Goal: Task Accomplishment & Management: Use online tool/utility

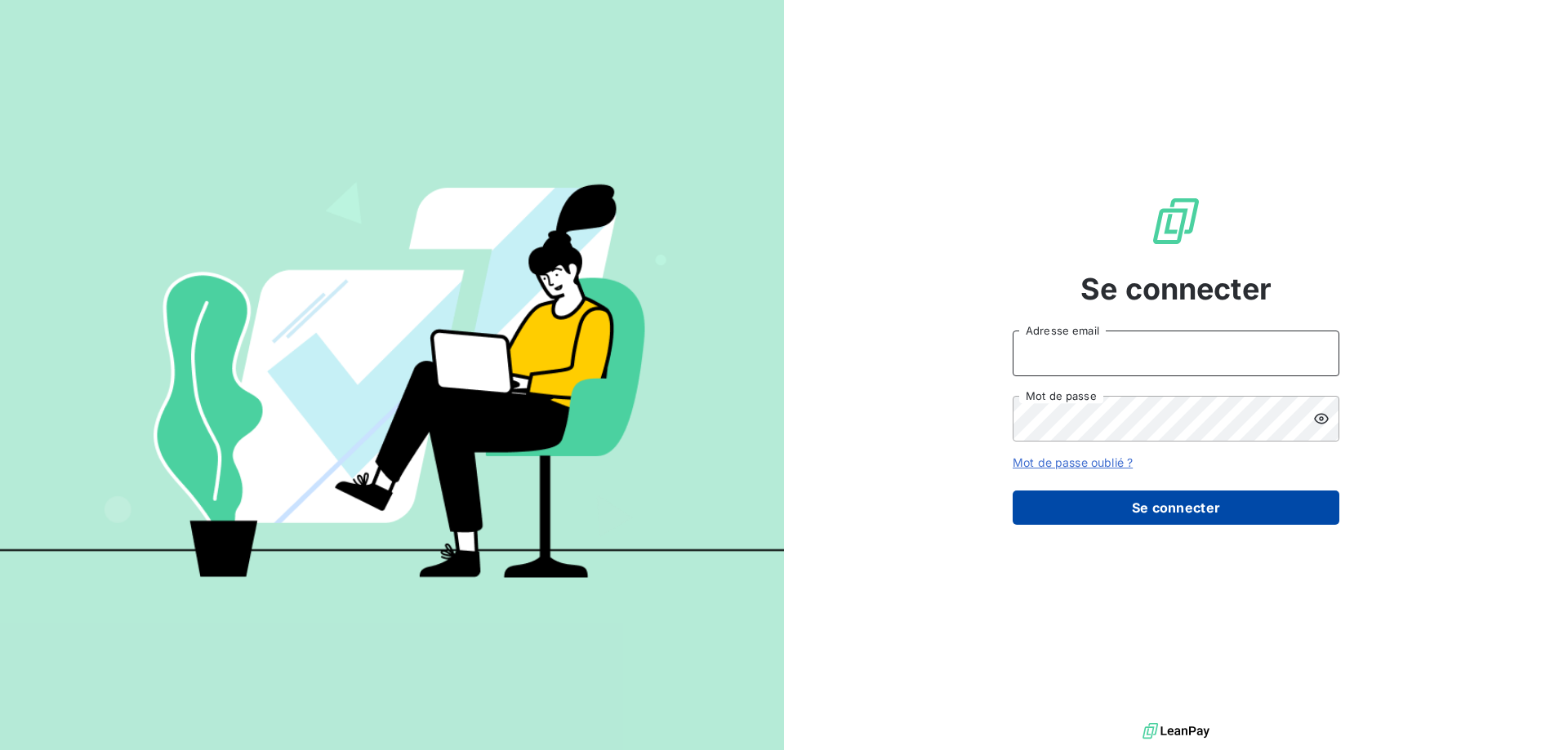
type input "[EMAIL_ADDRESS][DOMAIN_NAME]"
click at [1081, 509] on button "Se connecter" at bounding box center [1176, 508] width 327 height 35
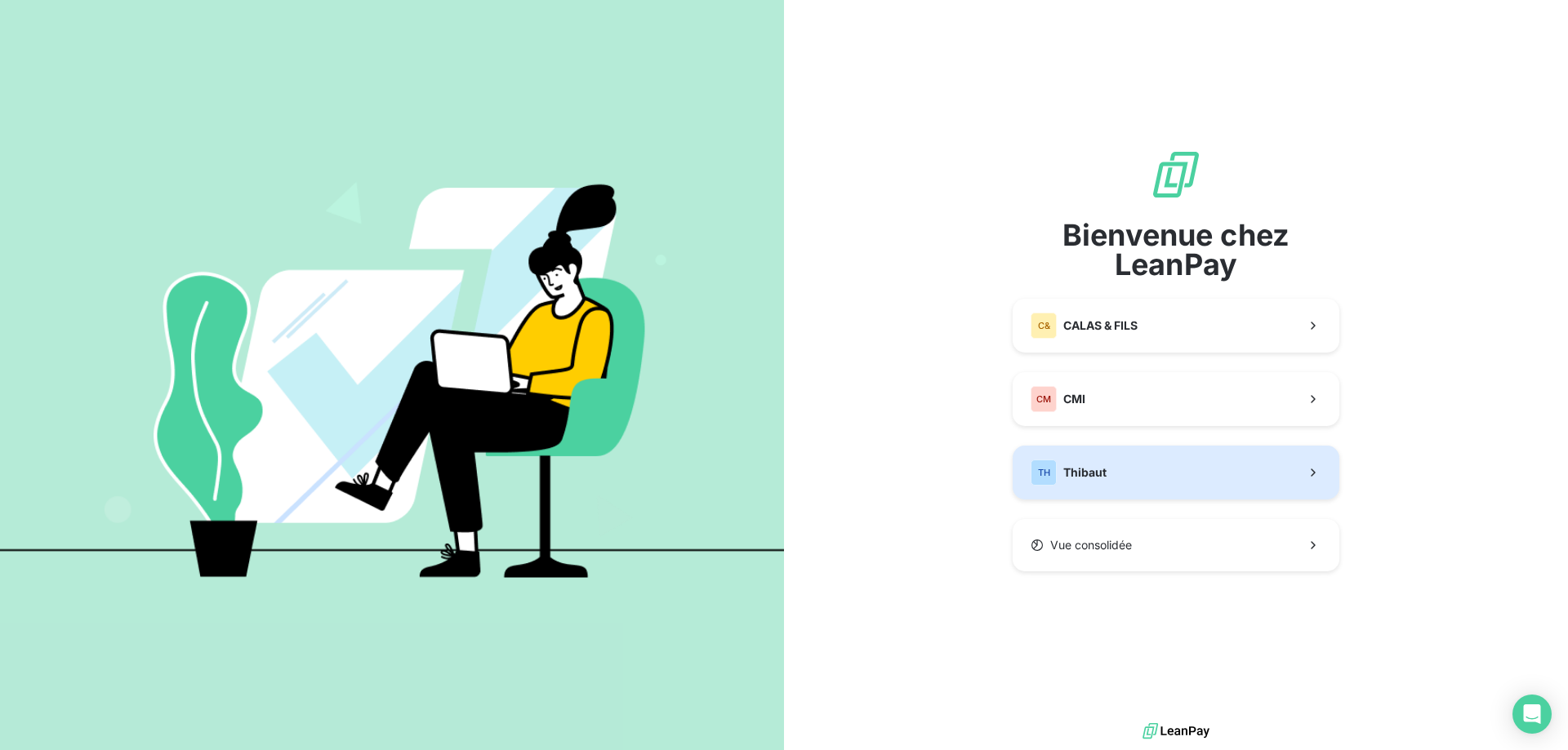
click at [1097, 477] on span "Thibaut" at bounding box center [1084, 472] width 43 height 16
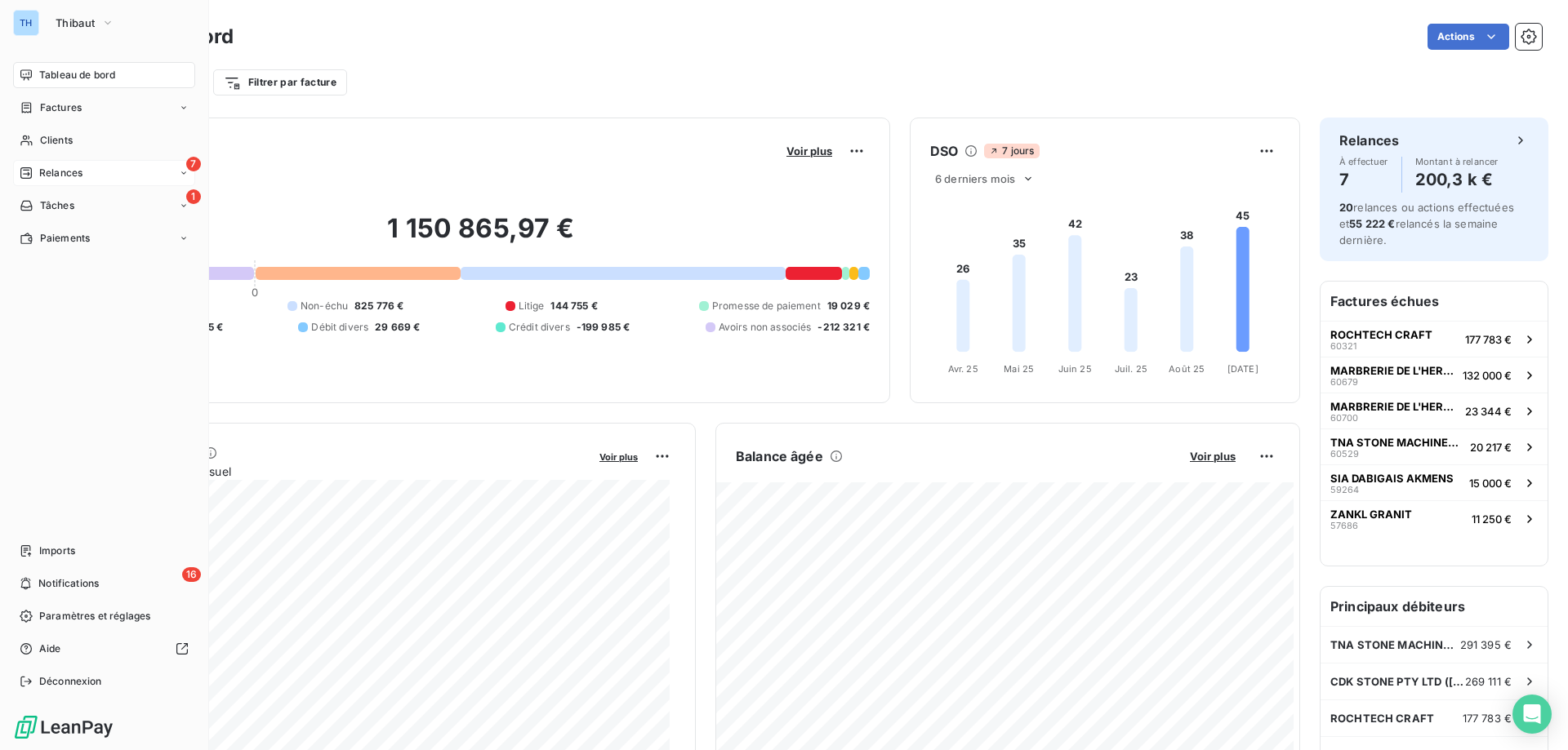
click at [28, 168] on icon at bounding box center [26, 174] width 12 height 12
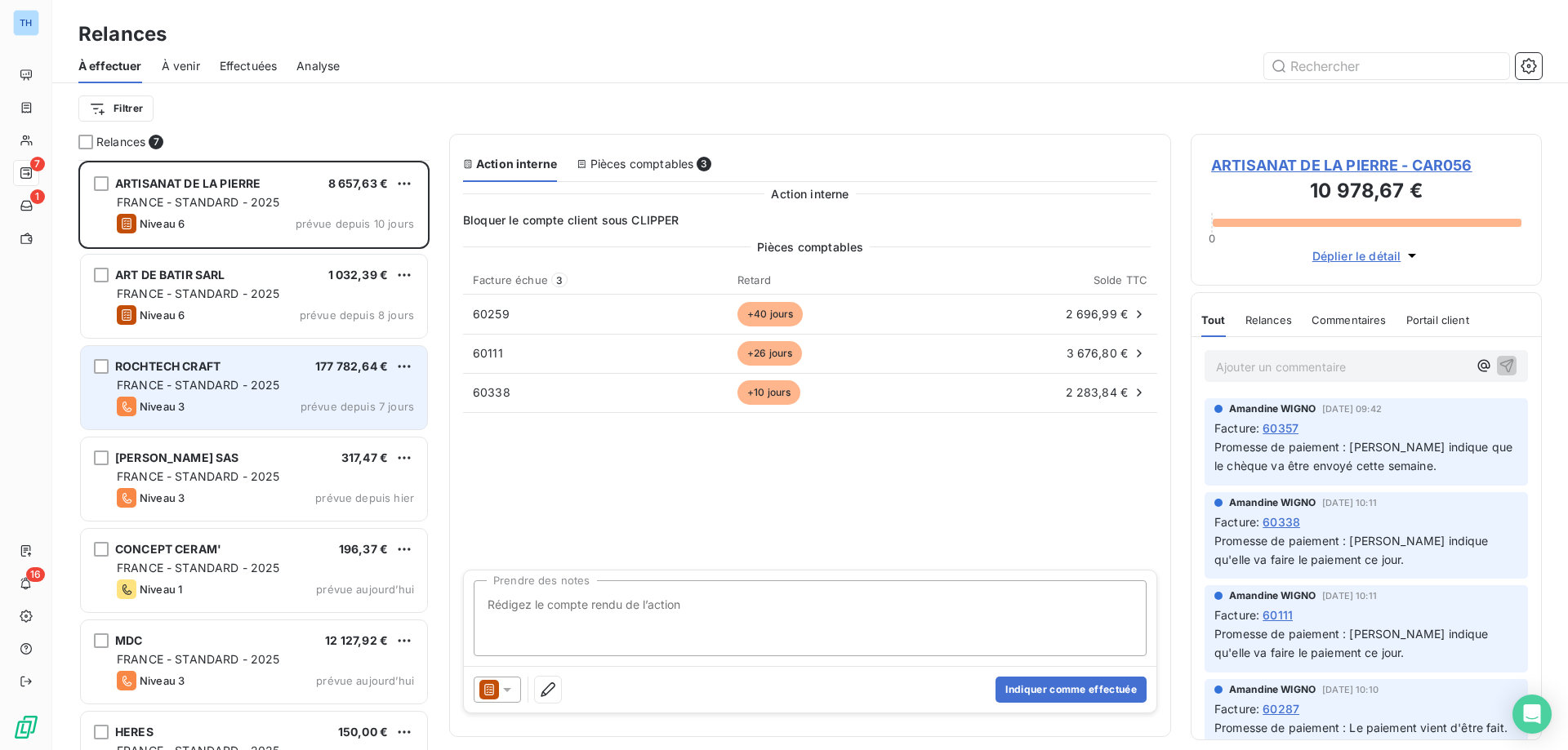
scroll to position [50, 0]
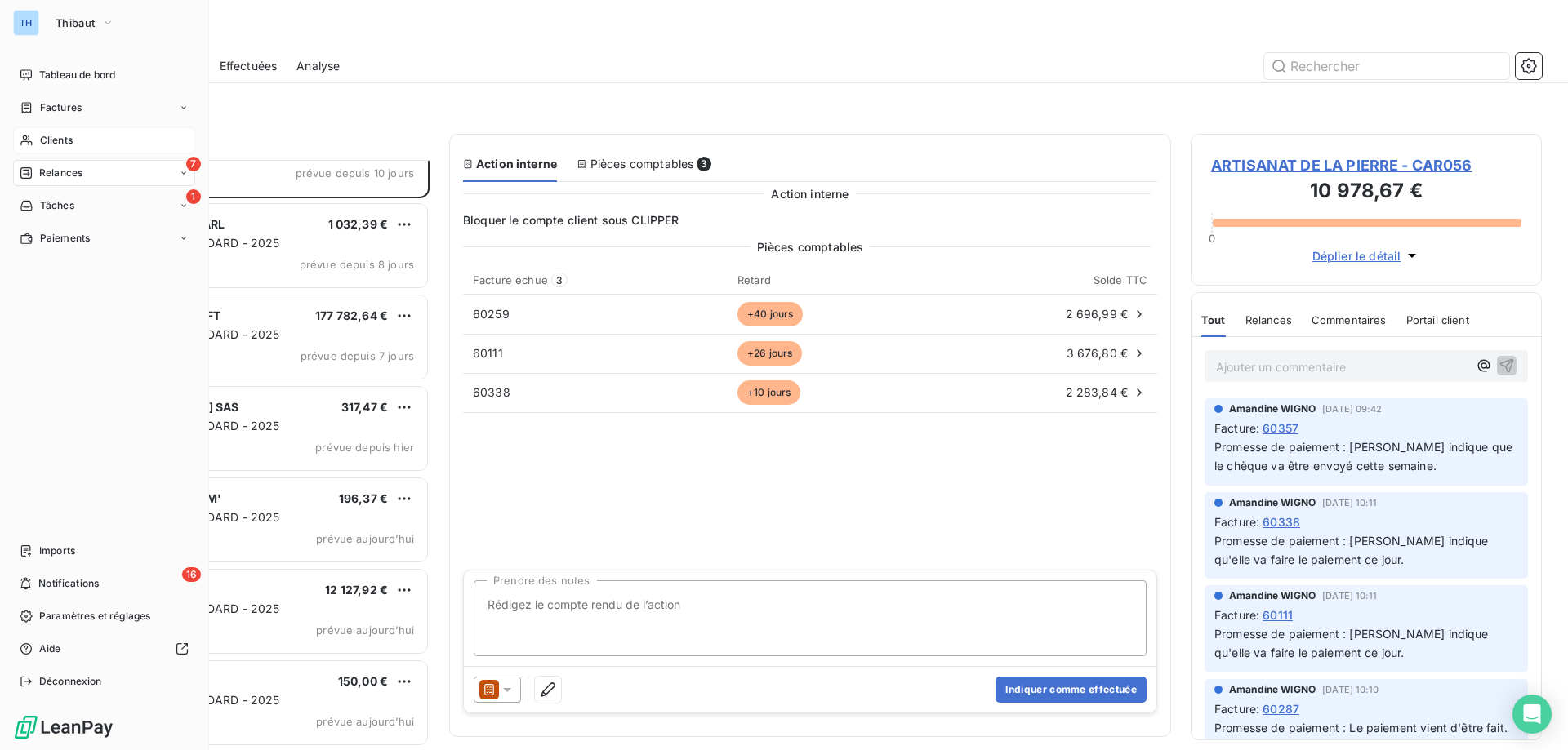
click at [29, 138] on icon at bounding box center [26, 141] width 12 height 11
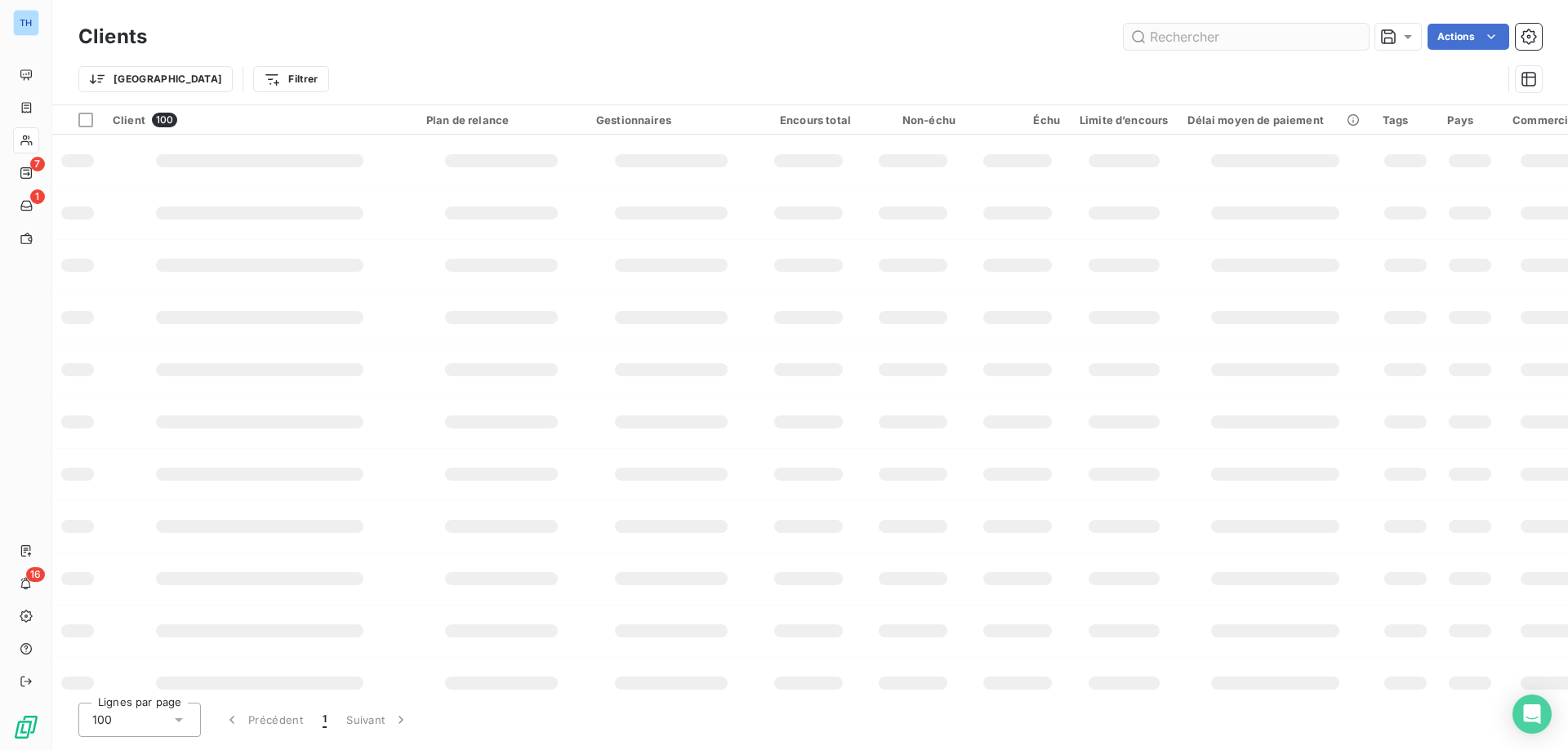
click at [1203, 34] on input "text" at bounding box center [1246, 37] width 245 height 26
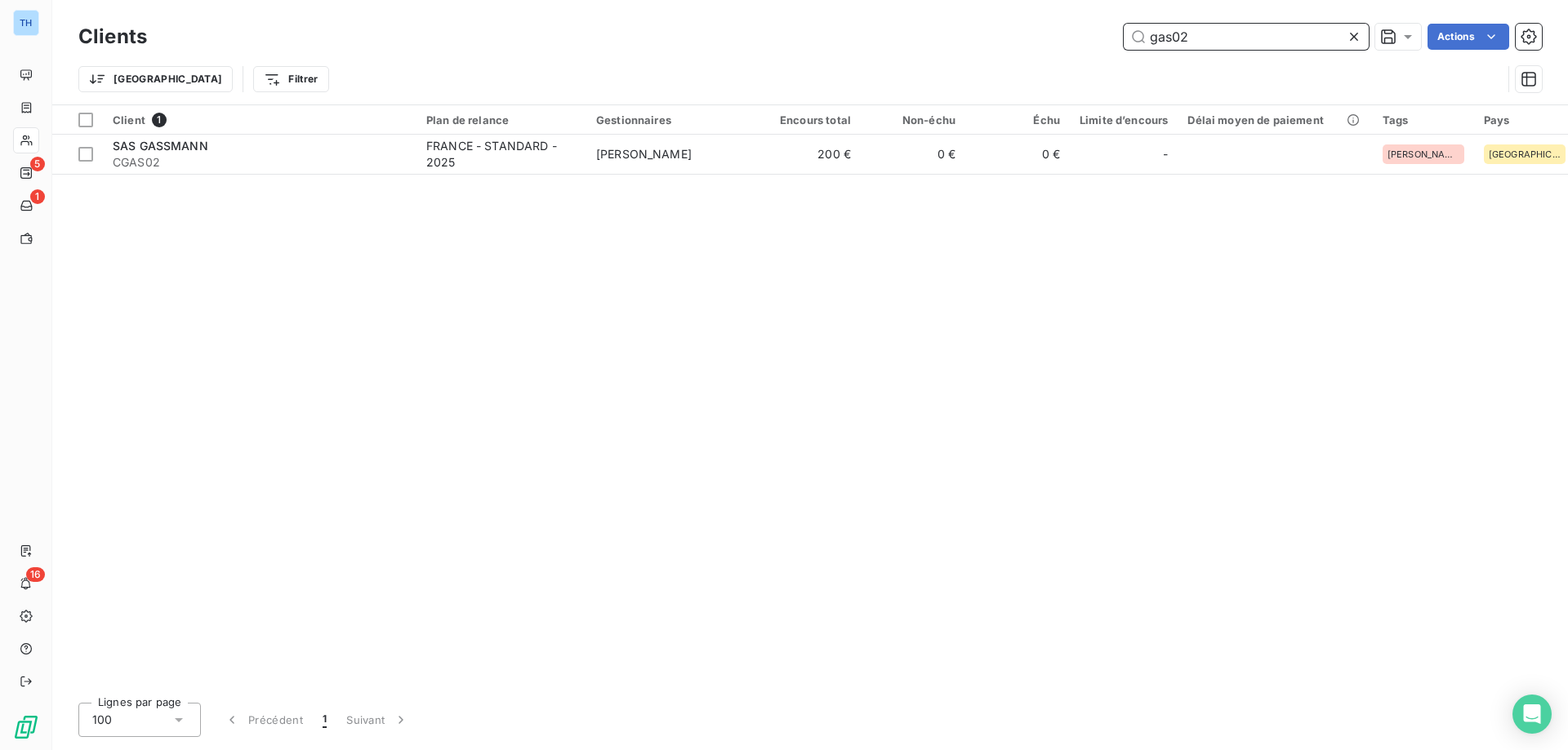
click at [1176, 35] on input "gas02" at bounding box center [1246, 37] width 245 height 26
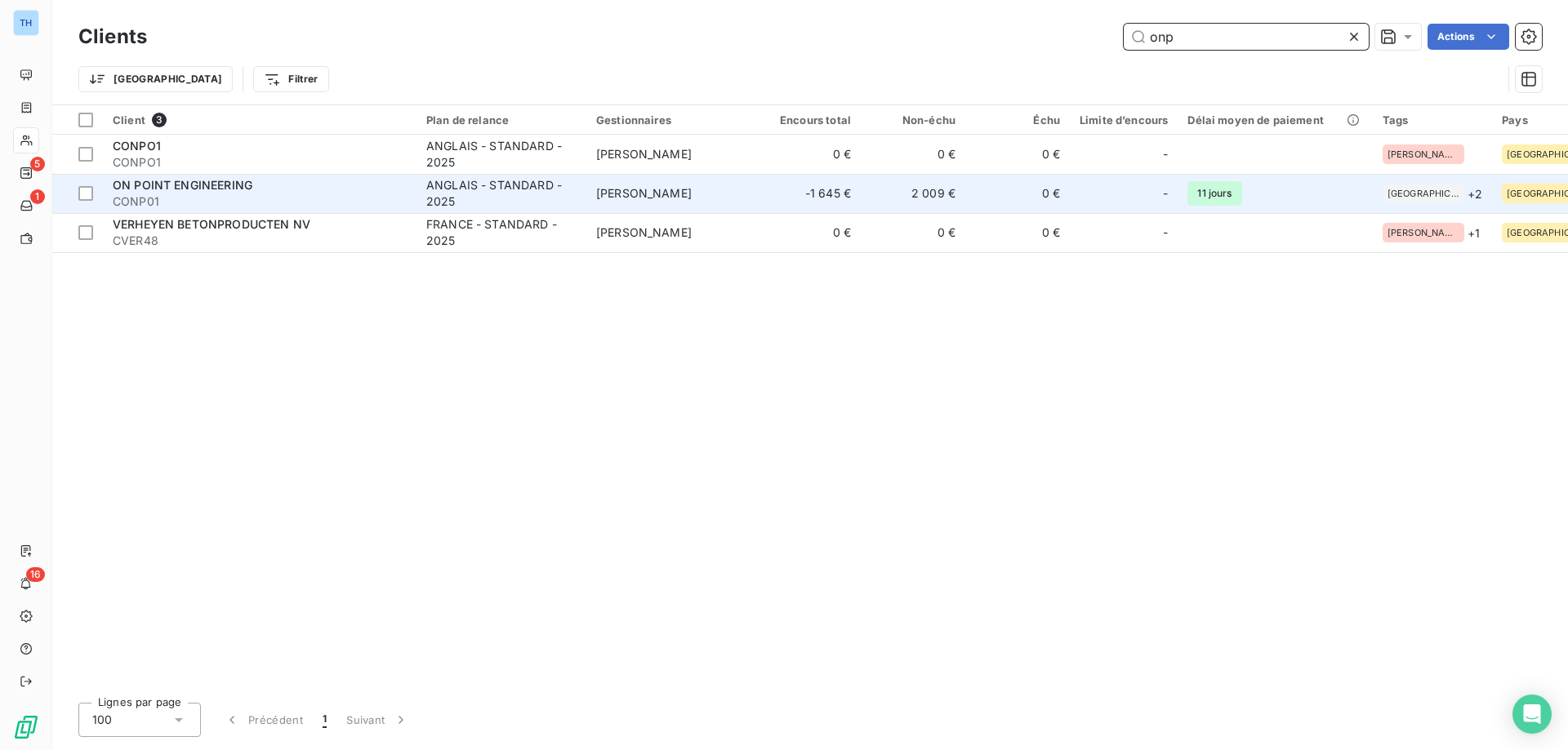
type input "onp"
click at [331, 189] on div "ON POINT ENGINEERING" at bounding box center [259, 185] width 294 height 16
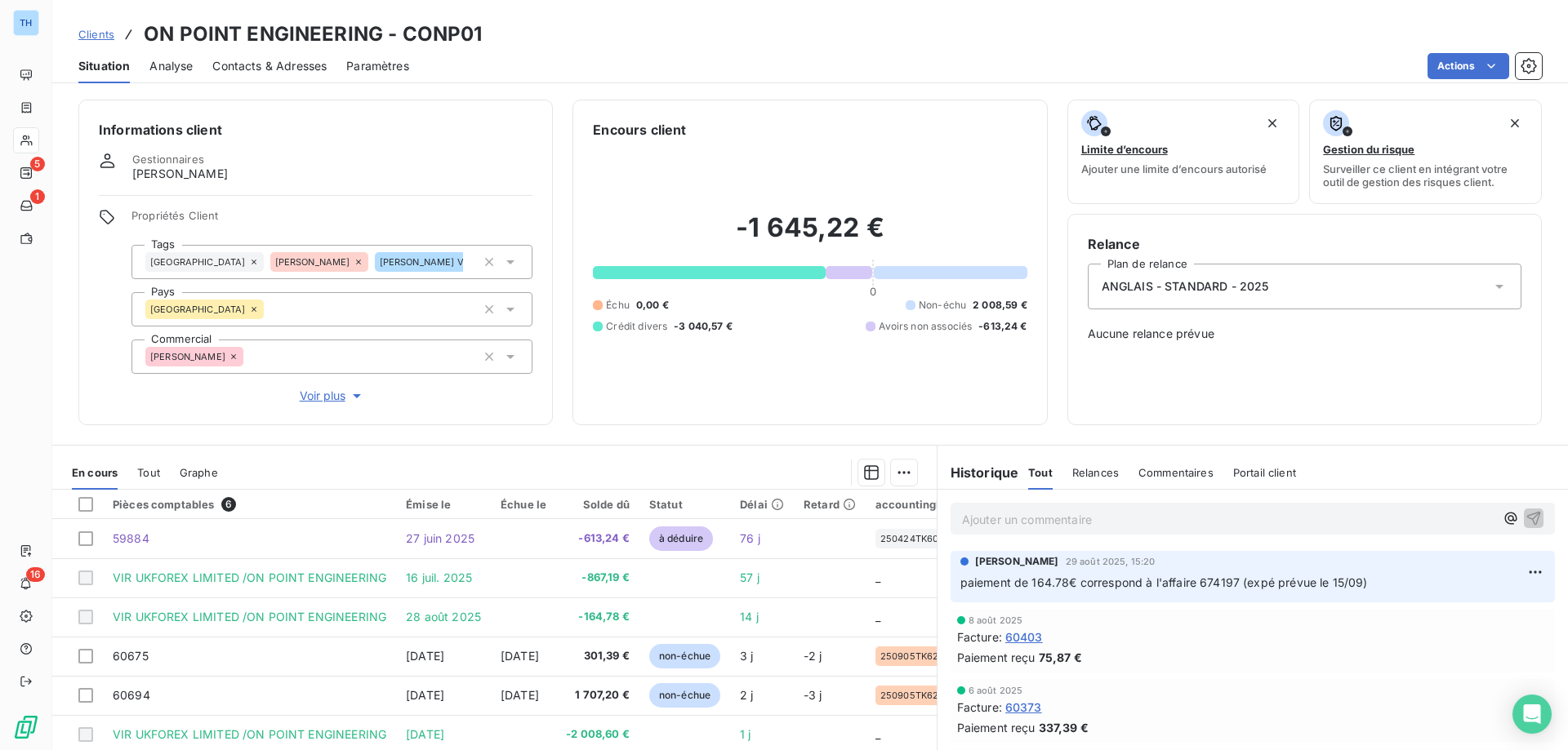
scroll to position [82, 0]
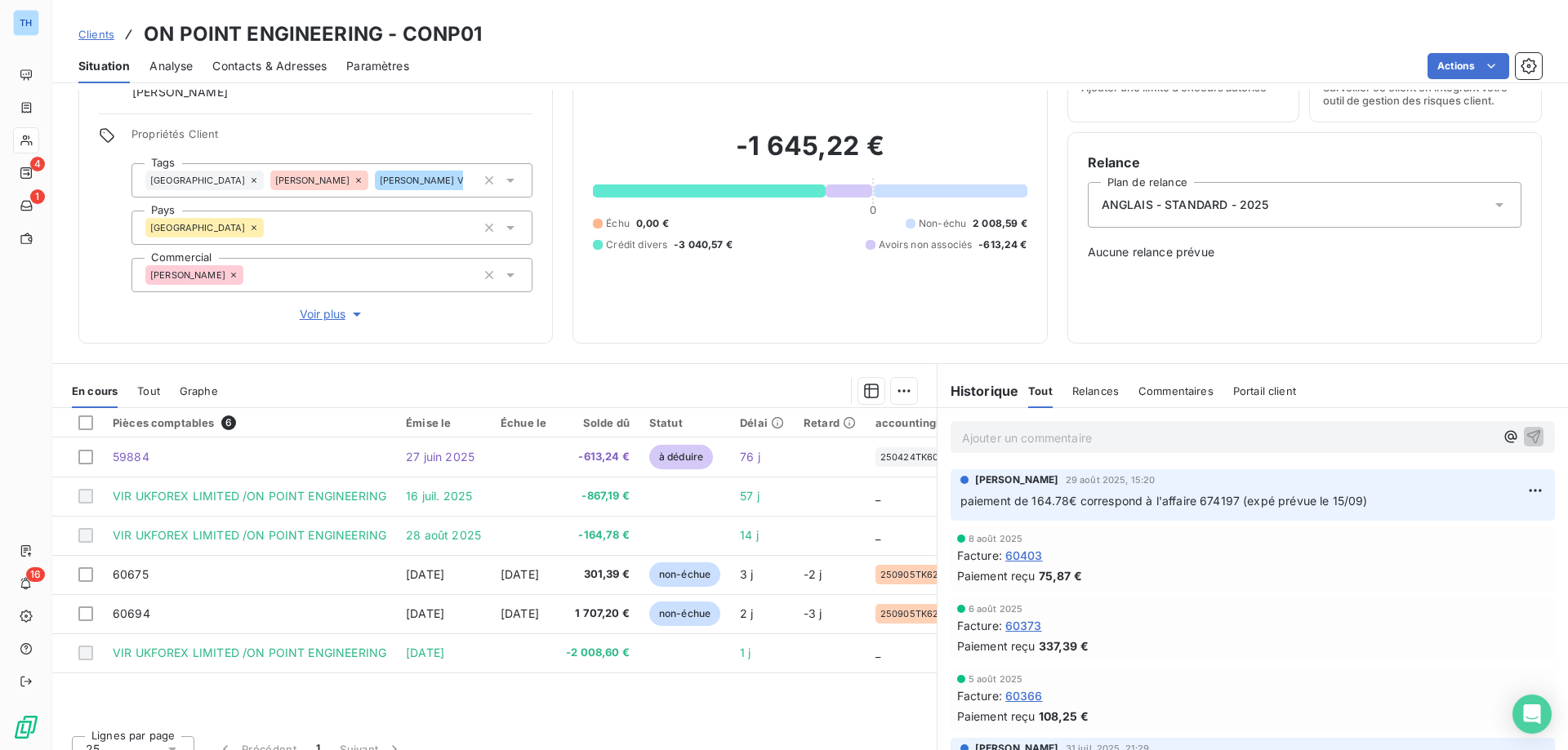
click at [1007, 435] on p "Ajouter un commentaire ﻿" at bounding box center [1228, 438] width 532 height 20
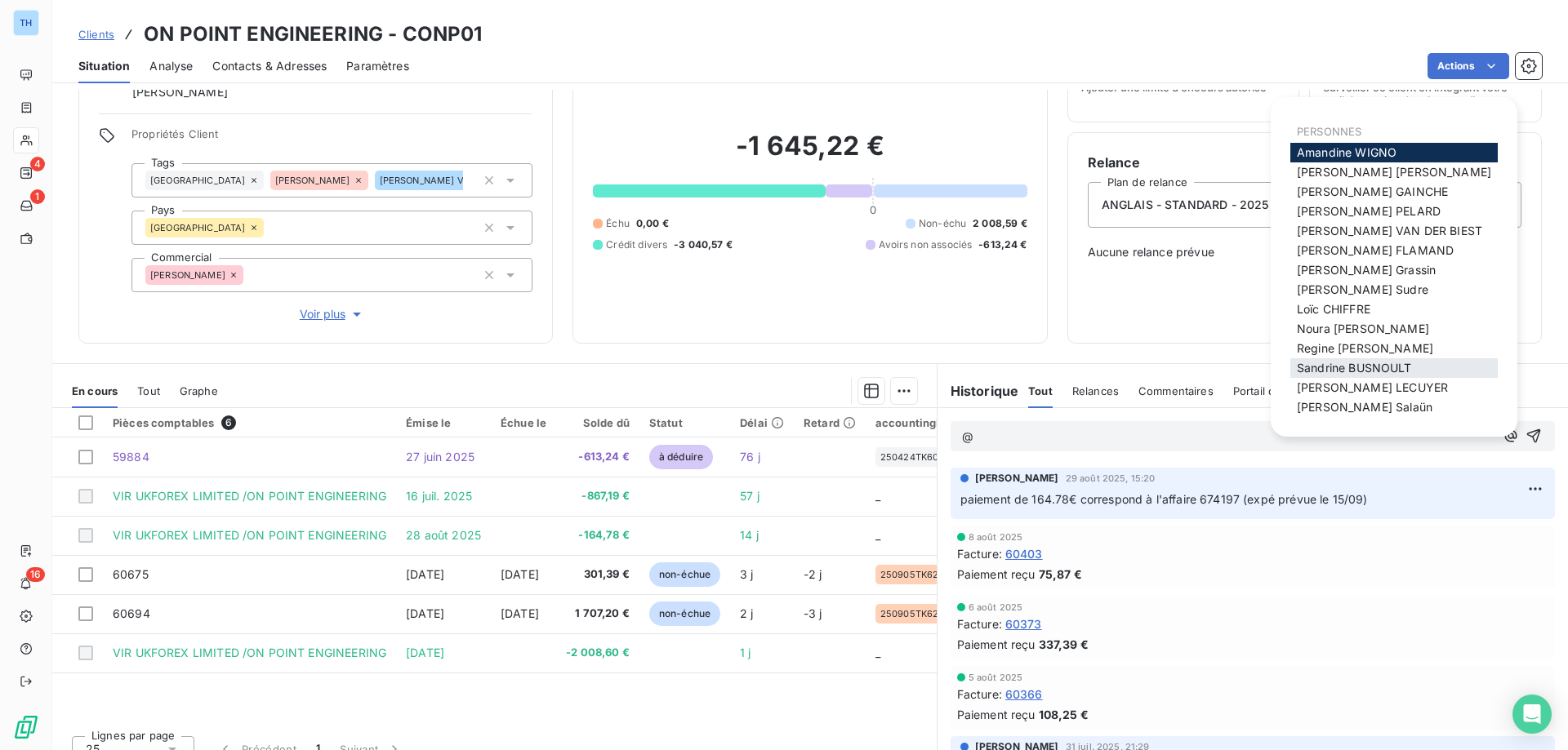
click at [1362, 366] on span "[PERSON_NAME]" at bounding box center [1354, 367] width 115 height 13
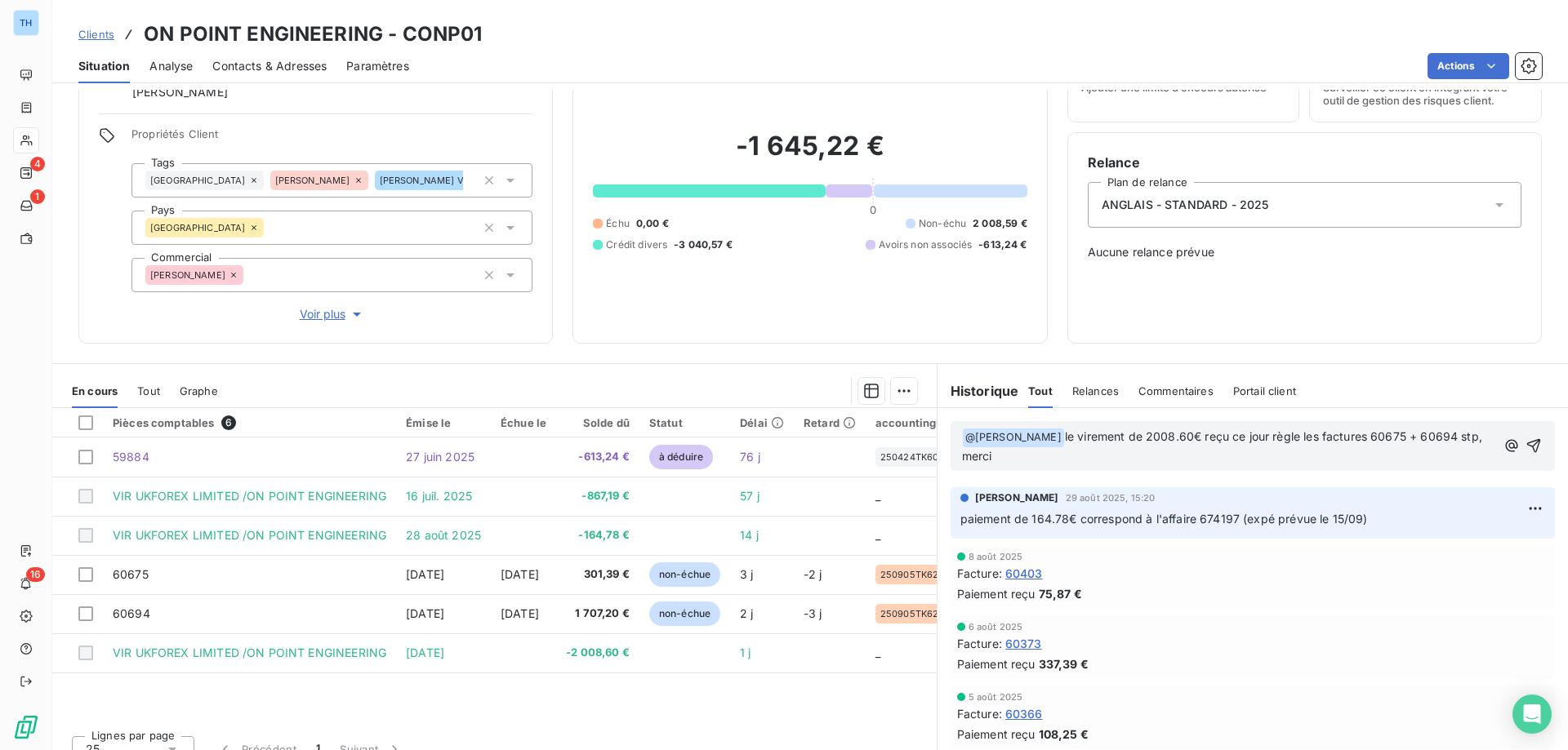
click at [1300, 453] on p "﻿ @ [PERSON_NAME] ﻿ le virement de 2008.60€ reçu ce jour règle les factures 606…" at bounding box center [1229, 447] width 534 height 39
